Goal: Find specific page/section: Find specific page/section

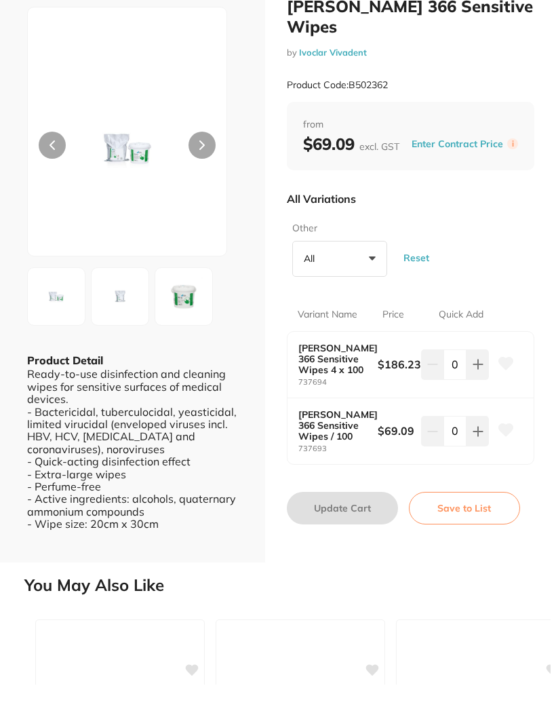
scroll to position [94, 0]
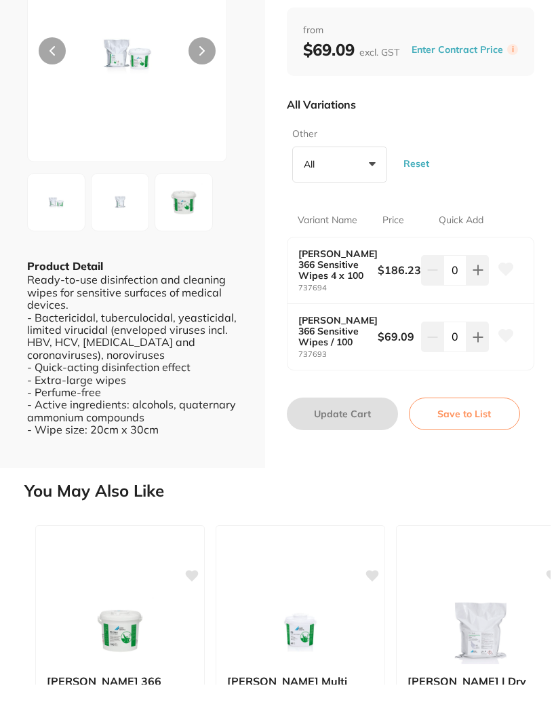
click at [212, 95] on div at bounding box center [127, 81] width 200 height 250
click at [210, 96] on div at bounding box center [127, 81] width 200 height 250
click at [121, 246] on div "ESC Product Detail Ready-to-use disinfection and cleaning wipes for sensitive s…" at bounding box center [132, 209] width 265 height 606
click at [57, 240] on div "ESC Product Detail Ready-to-use disinfection and cleaning wipes for sensitive s…" at bounding box center [132, 209] width 265 height 606
click at [56, 246] on div "ESC Product Detail Ready-to-use disinfection and cleaning wipes for sensitive s…" at bounding box center [132, 209] width 265 height 606
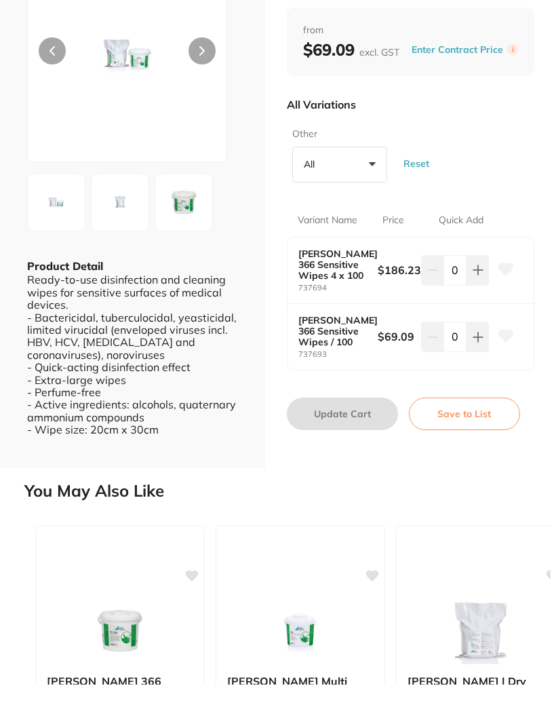
click at [130, 242] on div "ESC Product Detail Ready-to-use disinfection and cleaning wipes for sensitive s…" at bounding box center [132, 209] width 265 height 606
click at [121, 240] on div "ESC Product Detail Ready-to-use disinfection and cleaning wipes for sensitive s…" at bounding box center [132, 209] width 265 height 606
click at [210, 94] on div at bounding box center [127, 81] width 200 height 250
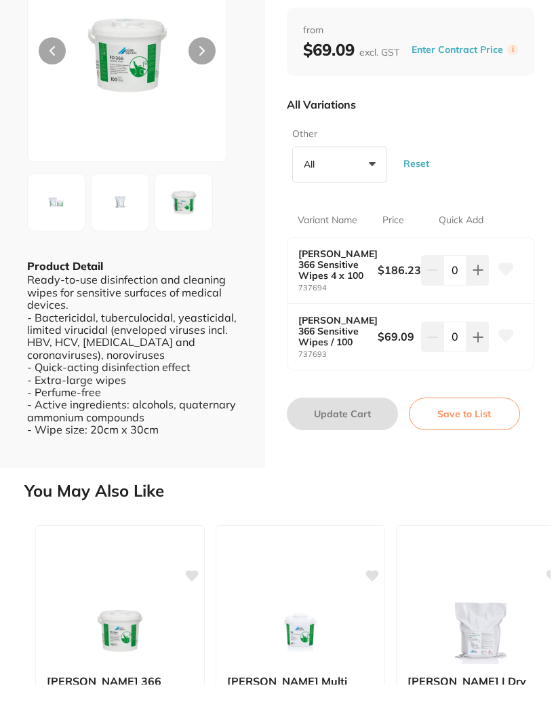
click at [119, 239] on div "ESC Product Detail Ready-to-use disinfection and cleaning wipes for sensitive s…" at bounding box center [132, 209] width 265 height 606
click at [52, 91] on div at bounding box center [127, 81] width 200 height 250
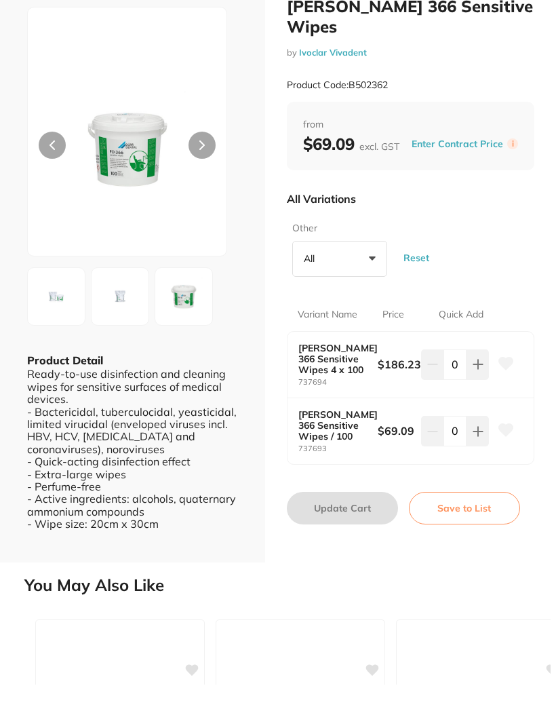
click at [58, 186] on div at bounding box center [127, 175] width 200 height 250
click at [64, 341] on div "ESC Product Detail Ready-to-use disinfection and cleaning wipes for sensitive s…" at bounding box center [132, 303] width 265 height 606
click at [123, 340] on div "ESC Product Detail Ready-to-use disinfection and cleaning wipes for sensitive s…" at bounding box center [132, 303] width 265 height 606
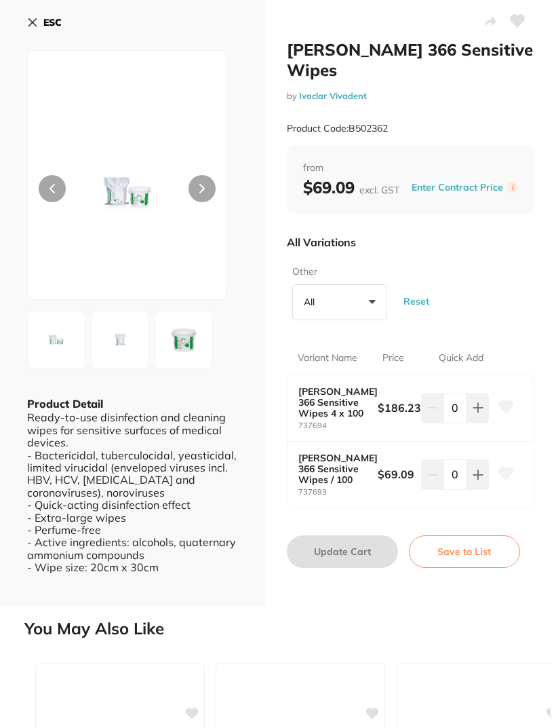
click at [216, 189] on button at bounding box center [202, 188] width 27 height 27
click at [343, 470] on b "[PERSON_NAME] 366 Sensitive Wipes / 100" at bounding box center [334, 469] width 71 height 33
click at [337, 399] on b "[PERSON_NAME] 366 Sensitive Wipes 4 x 100" at bounding box center [334, 402] width 71 height 33
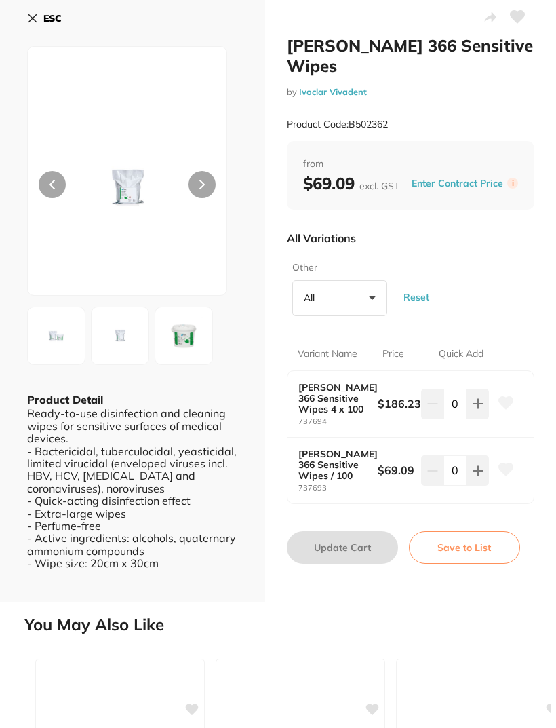
scroll to position [4, 0]
